Goal: Navigation & Orientation: Go to known website

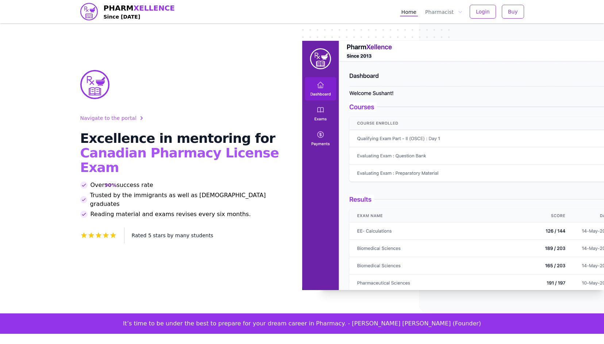
click at [375, 90] on img at bounding box center [453, 166] width 302 height 250
click at [385, 88] on img at bounding box center [453, 166] width 302 height 250
click at [182, 233] on span "Rated 5 stars by many students" at bounding box center [173, 236] width 82 height 6
click at [101, 232] on icon at bounding box center [98, 235] width 7 height 7
click at [103, 232] on icon at bounding box center [105, 235] width 7 height 7
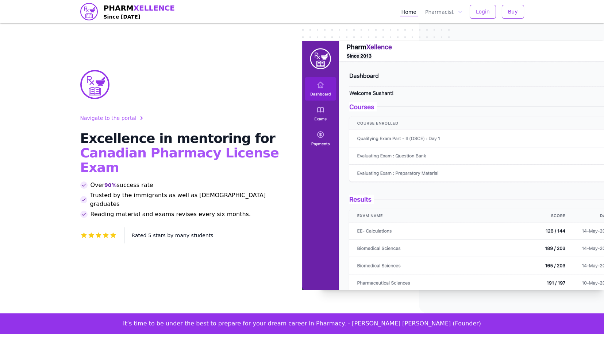
click at [103, 232] on icon at bounding box center [105, 235] width 7 height 7
click at [123, 123] on div "Navigate to the portal Excellence in mentoring for Canadian Pharmacy License Ex…" at bounding box center [182, 179] width 204 height 130
click at [124, 119] on span "Navigate to the portal" at bounding box center [108, 118] width 56 height 7
